Goal: Check status: Check status

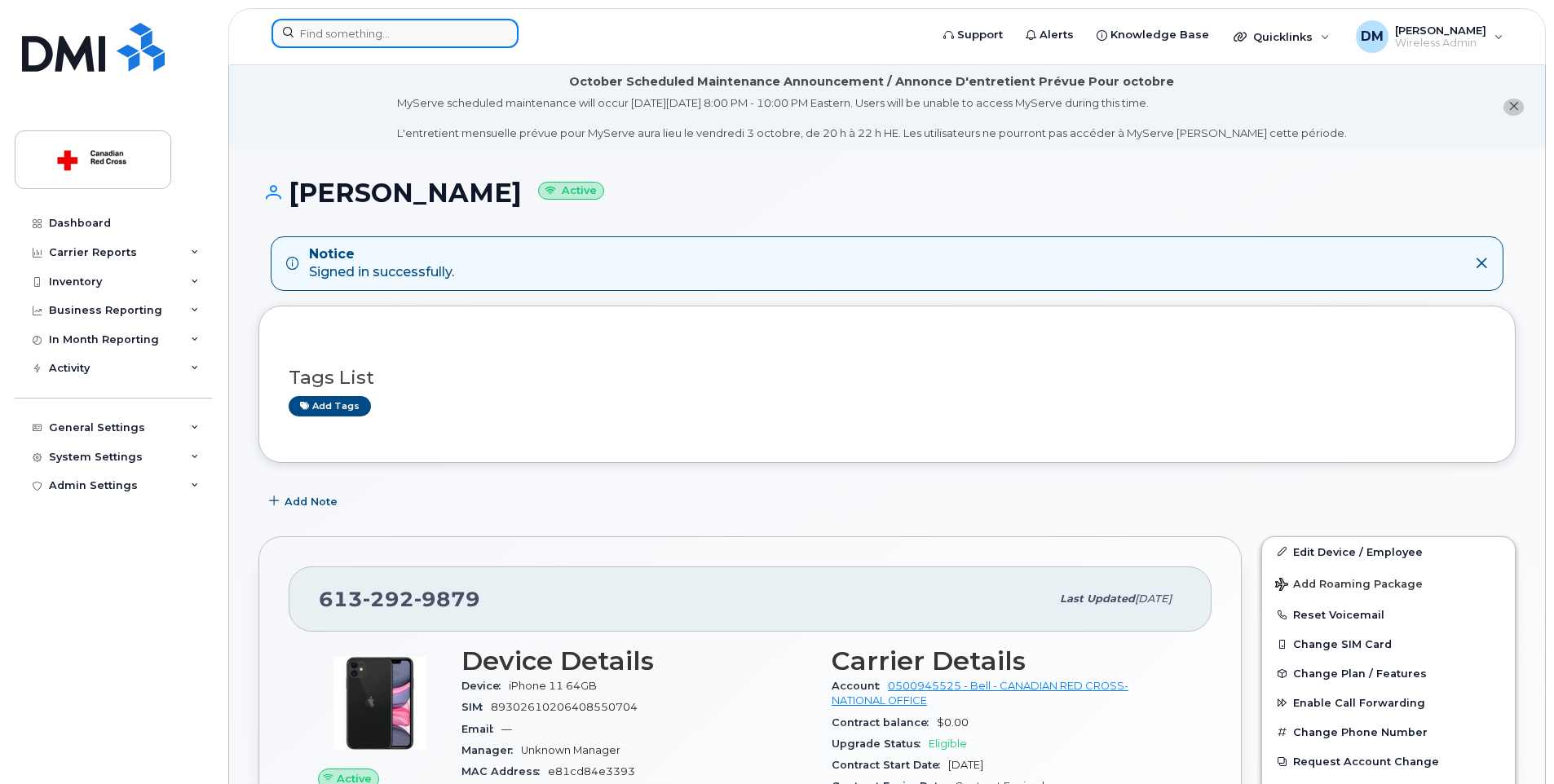
click at [320, 33] on input at bounding box center [395, 33] width 247 height 29
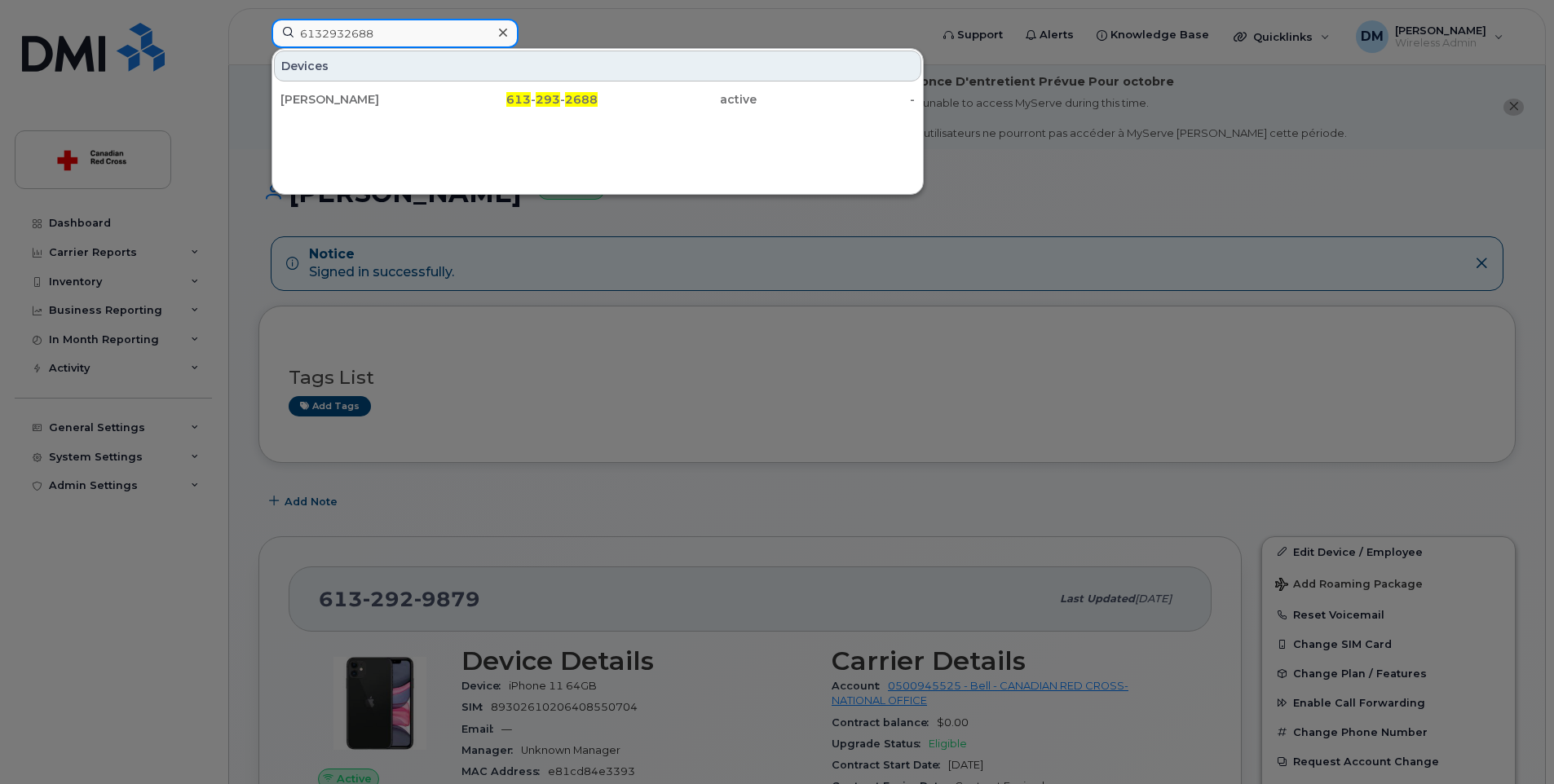
click at [387, 31] on input "6132932688" at bounding box center [395, 33] width 247 height 29
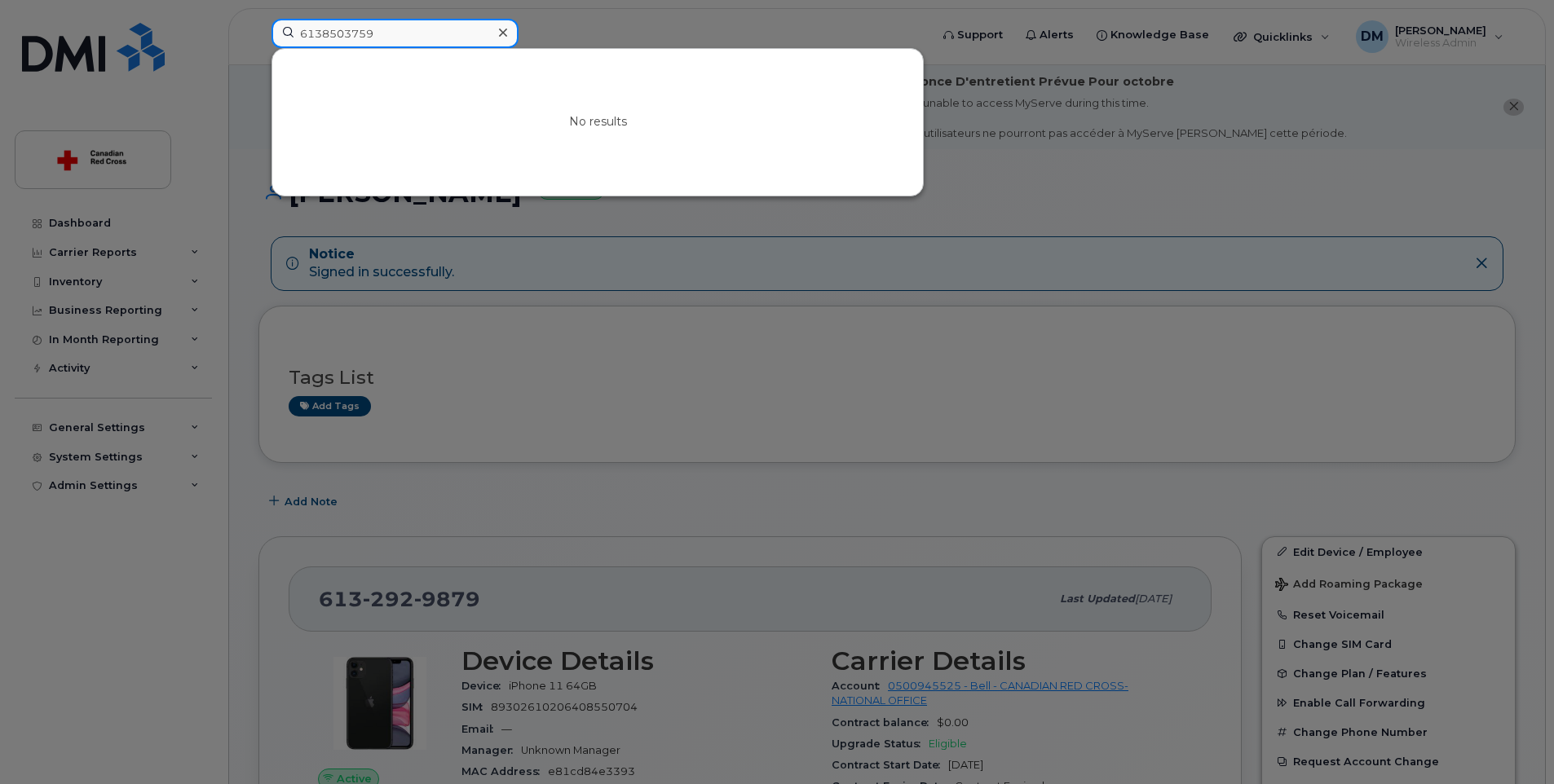
click at [397, 38] on input "6138503759" at bounding box center [395, 33] width 247 height 29
type input "6"
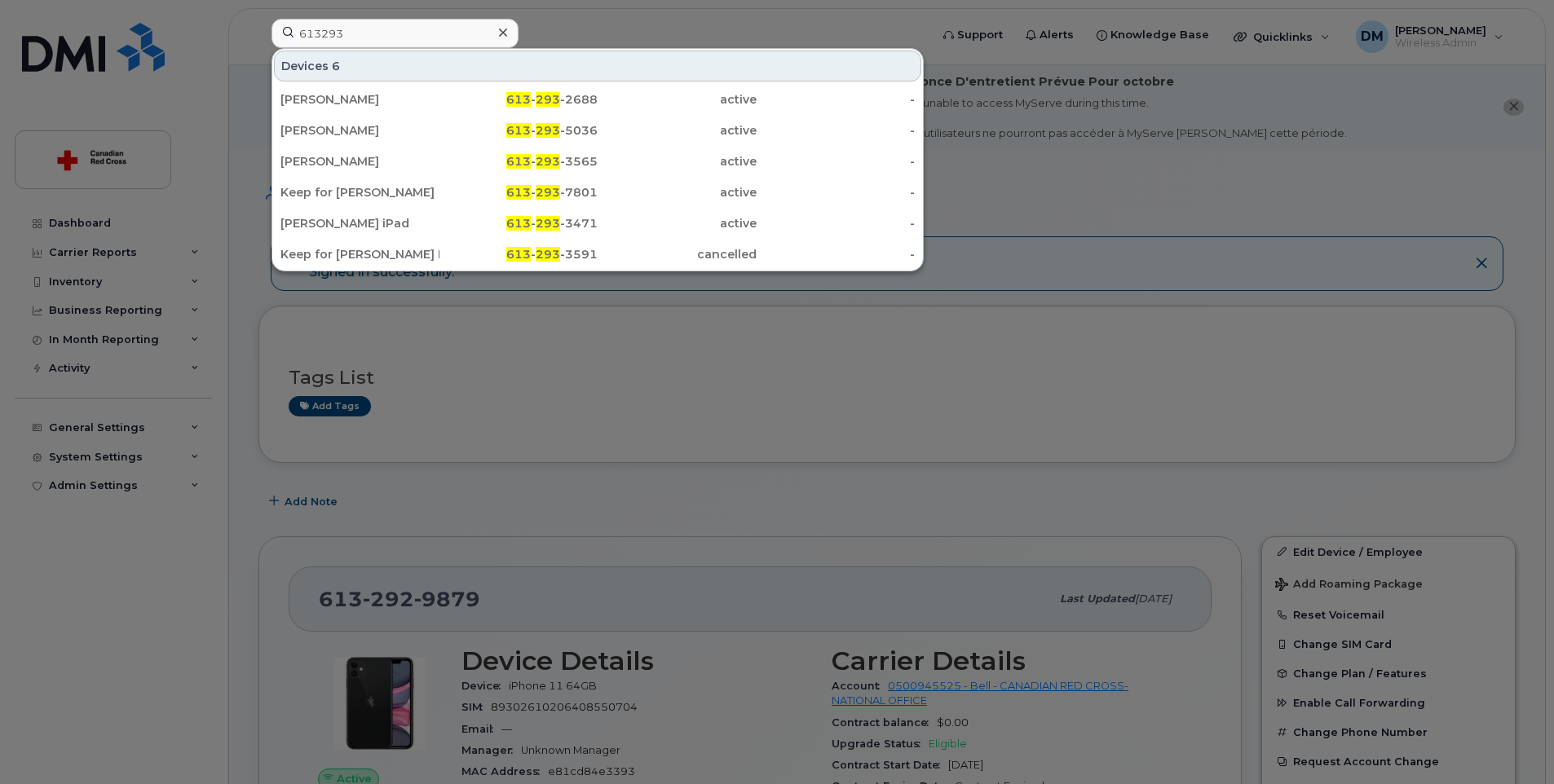
click at [262, 261] on div at bounding box center [777, 392] width 1554 height 784
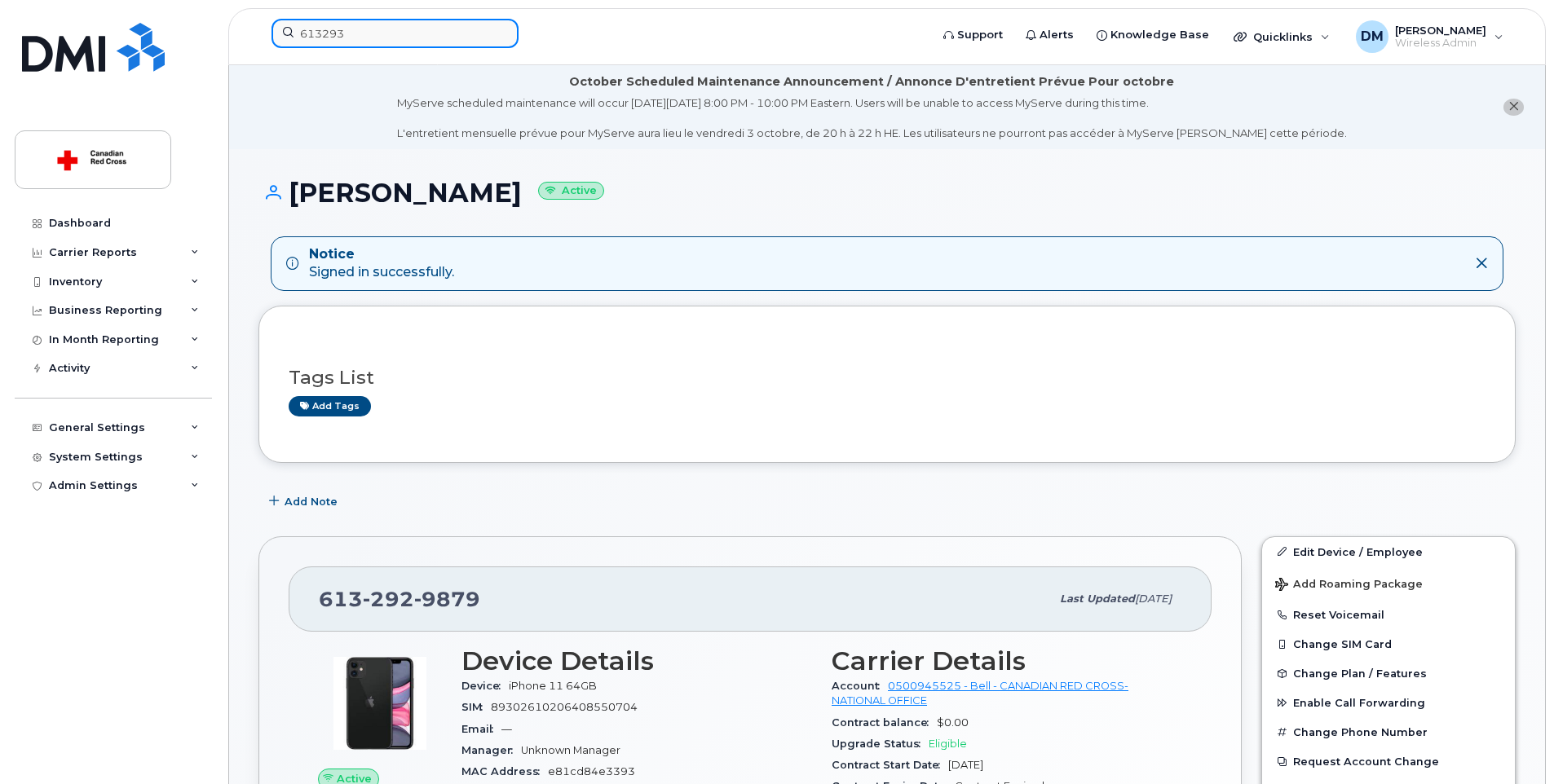
click at [357, 33] on input "613293" at bounding box center [395, 33] width 247 height 29
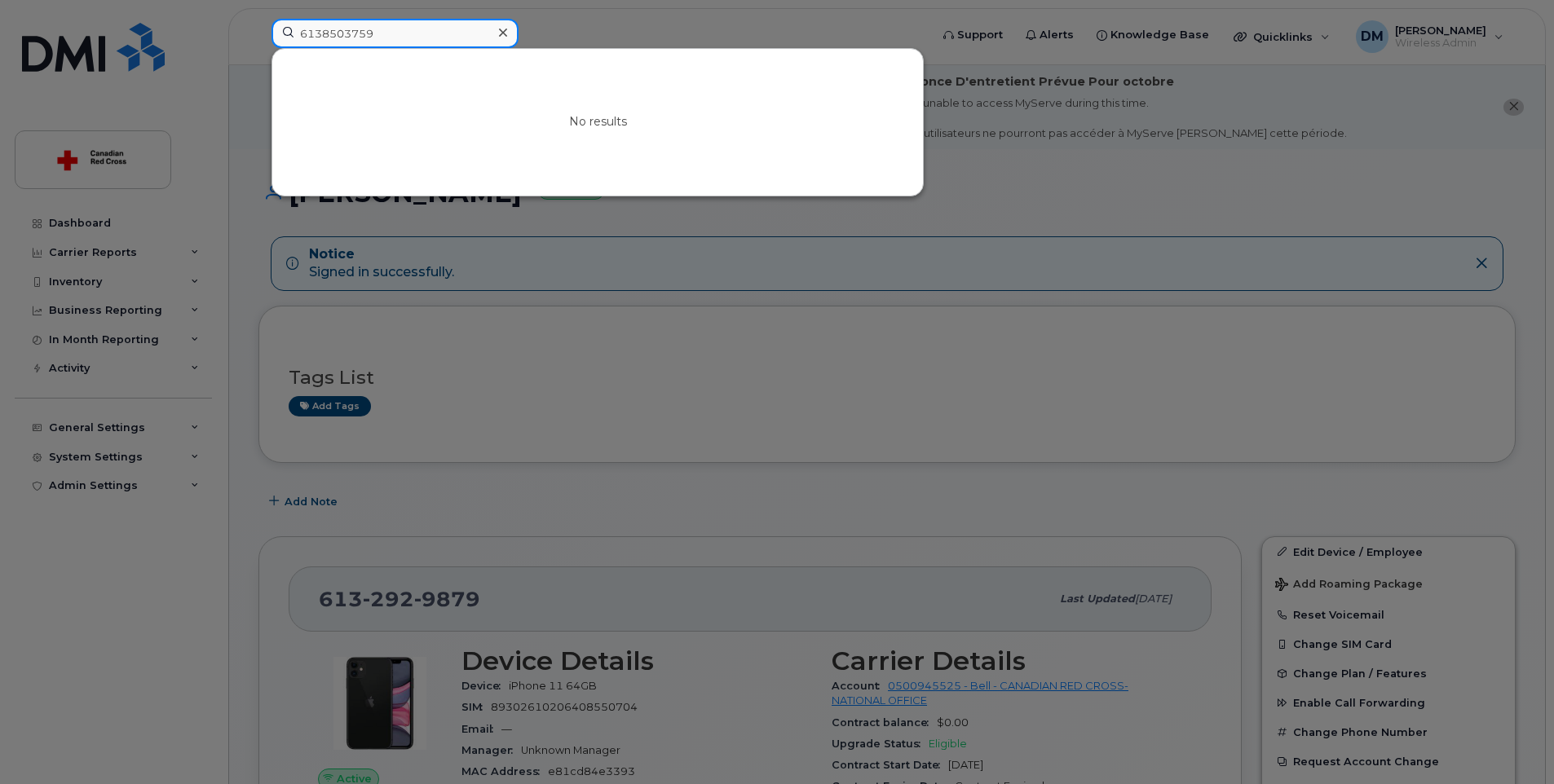
type input "6138503759"
drag, startPoint x: 369, startPoint y: 609, endPoint x: 445, endPoint y: 542, distance: 101.3
click at [372, 606] on div at bounding box center [777, 392] width 1554 height 784
